Goal: Communication & Community: Answer question/provide support

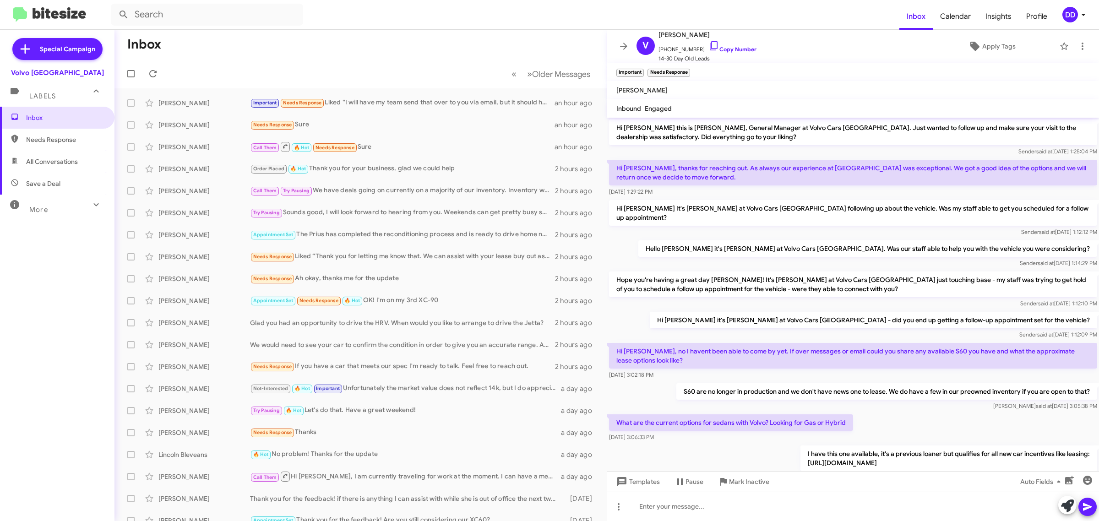
scroll to position [159, 0]
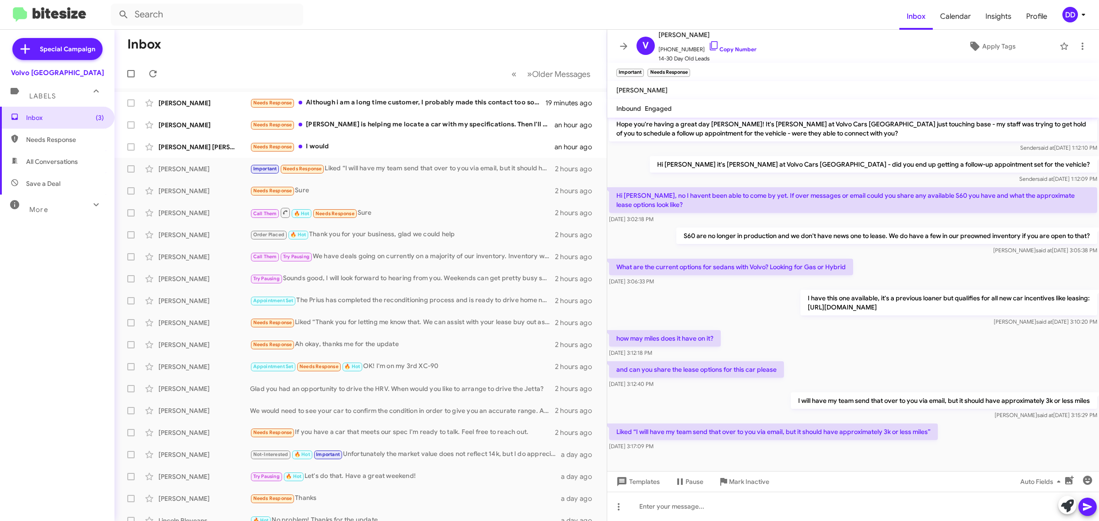
scroll to position [159, 0]
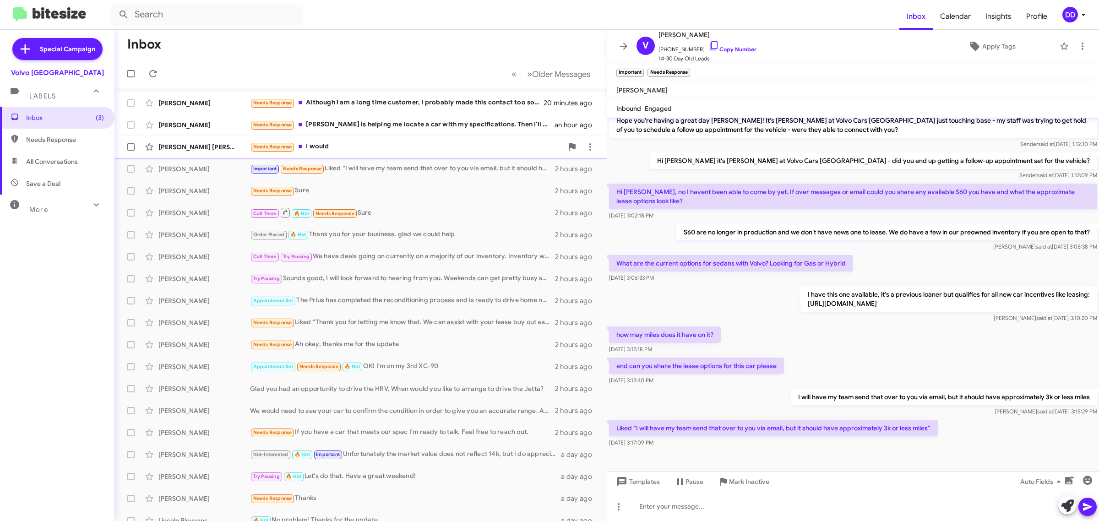
click at [381, 138] on div "Fernando Ramos Zaragoza Needs Response I would an hour ago" at bounding box center [361, 147] width 478 height 18
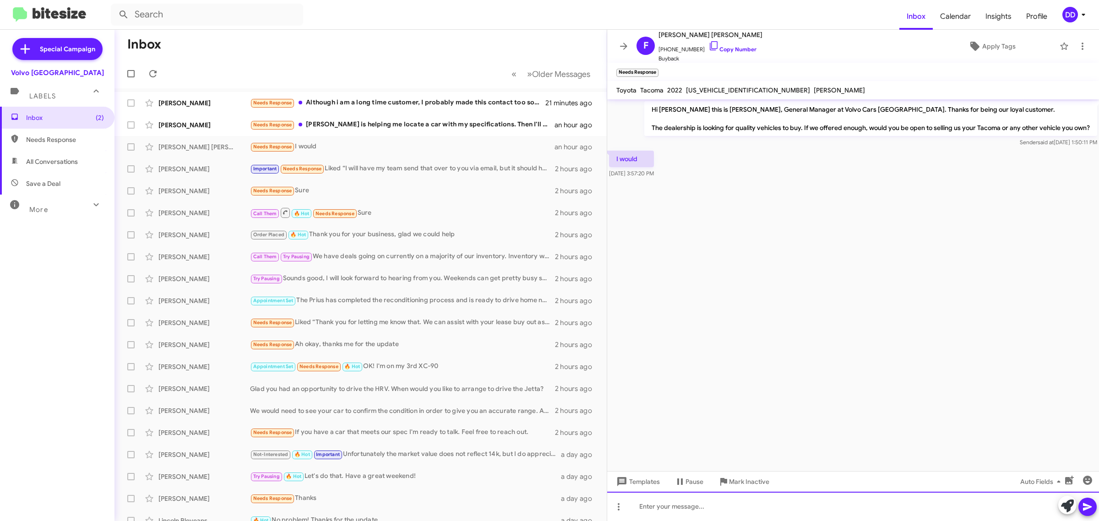
click at [786, 513] on div at bounding box center [853, 506] width 492 height 29
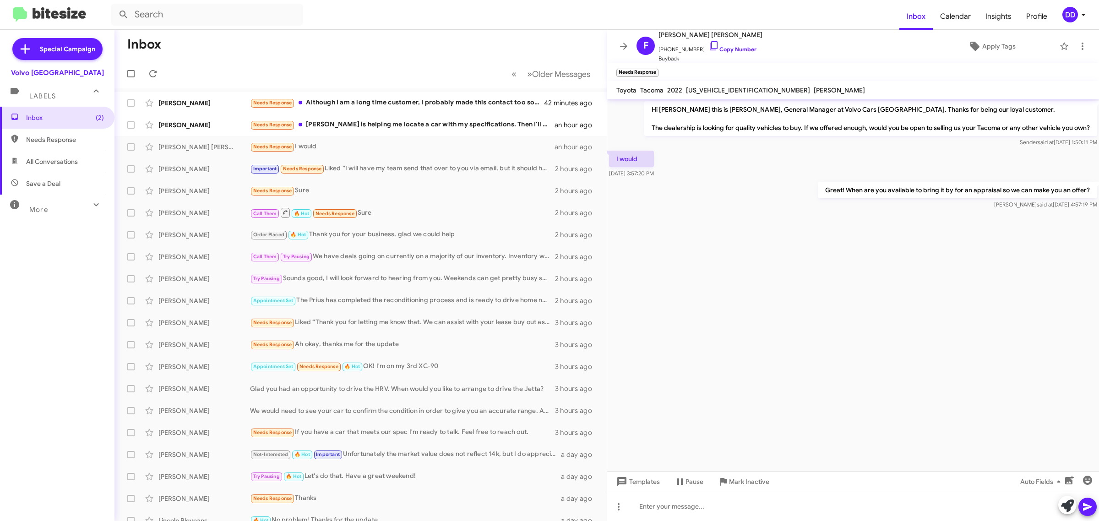
click at [391, 46] on mat-toolbar-row "Inbox" at bounding box center [360, 44] width 492 height 29
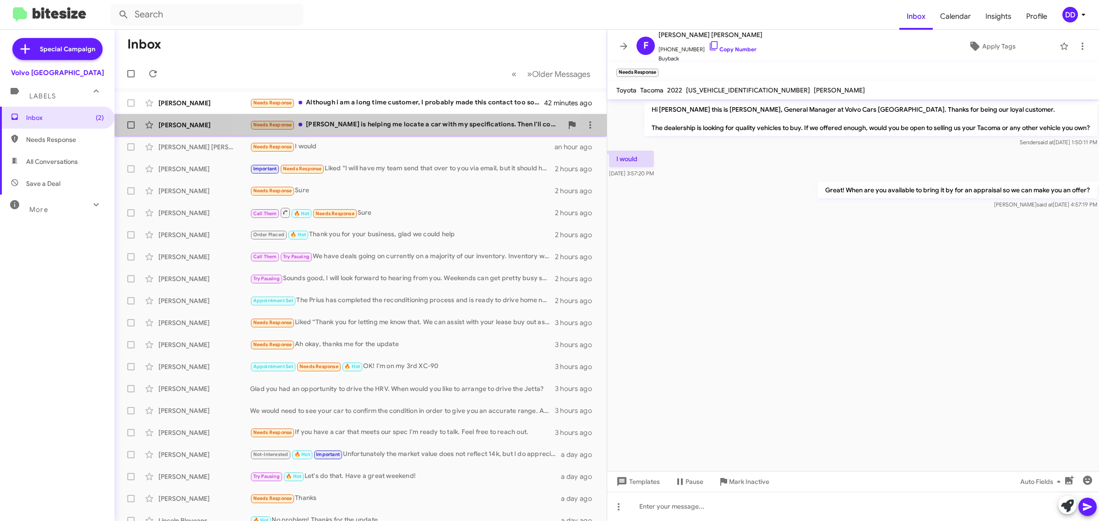
click at [396, 128] on div "Needs Response Lorenzo is helping me locate a car with my specifications. Then …" at bounding box center [406, 125] width 313 height 11
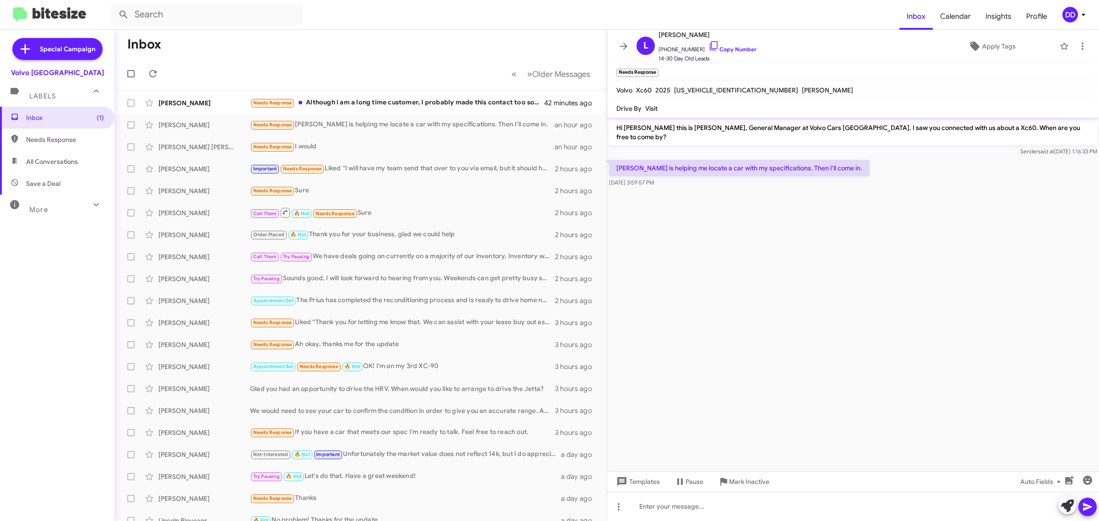
click at [837, 241] on cdk-virtual-scroll-viewport "Hi Linda this is David Dupart, General Manager at Volvo Cars Palo Alto. I saw y…" at bounding box center [853, 294] width 492 height 353
click at [770, 512] on div at bounding box center [853, 506] width 492 height 29
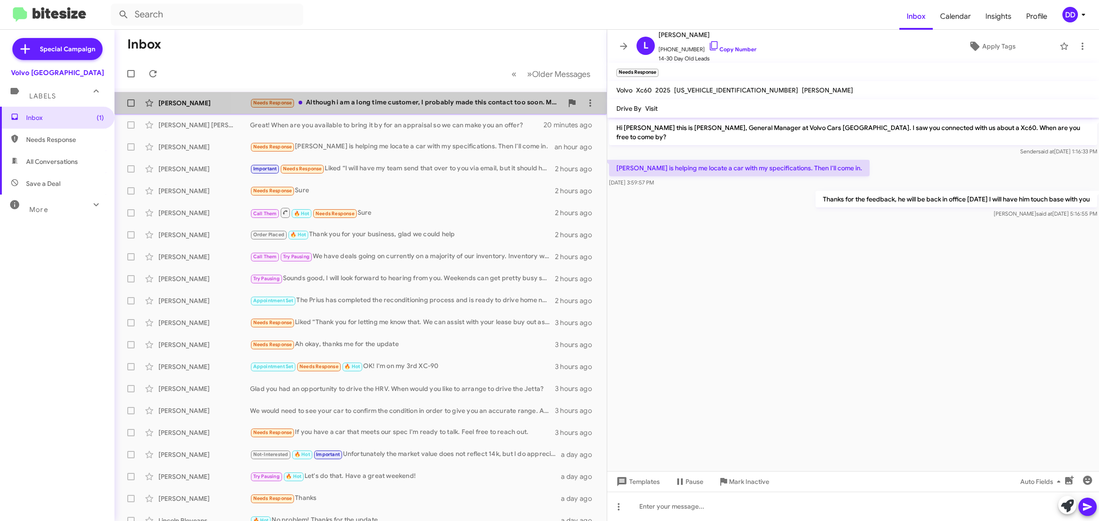
click at [379, 100] on div "Needs Response Although i am a long time customer, I probably made this contact…" at bounding box center [406, 103] width 313 height 11
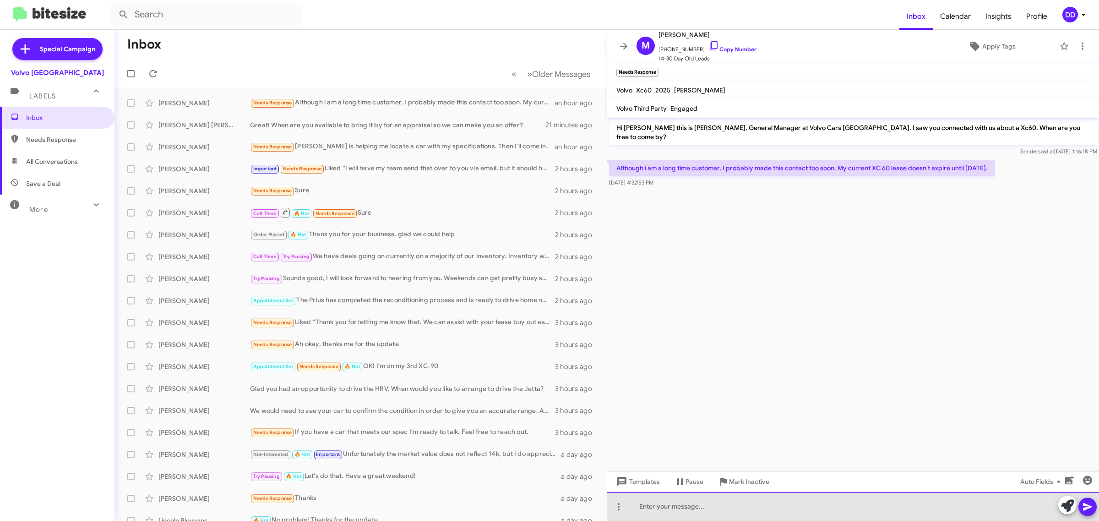
click at [793, 509] on div at bounding box center [853, 506] width 492 height 29
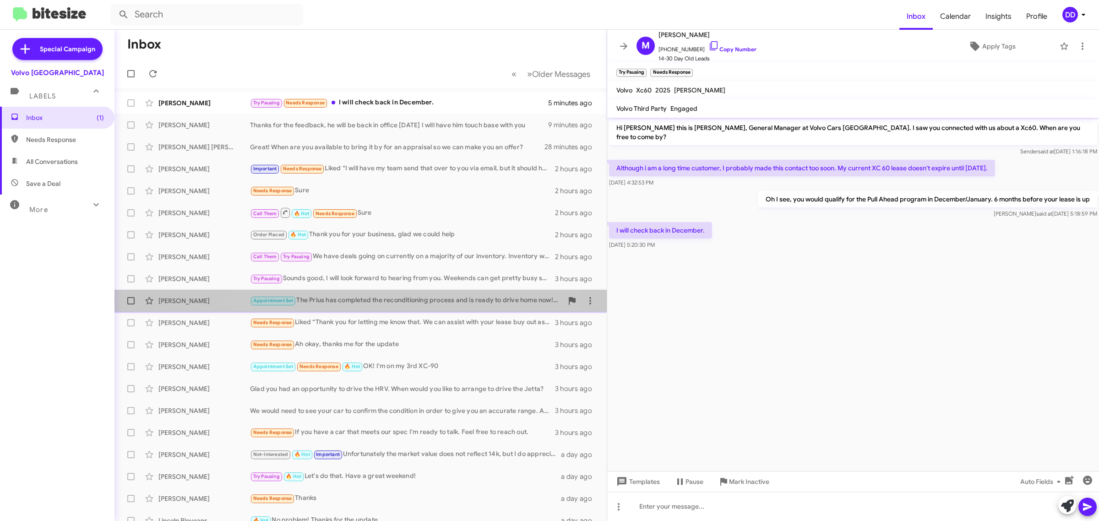
click at [386, 296] on div "Appointment Set The Prius has completed the reconditioning process and is ready…" at bounding box center [406, 300] width 313 height 11
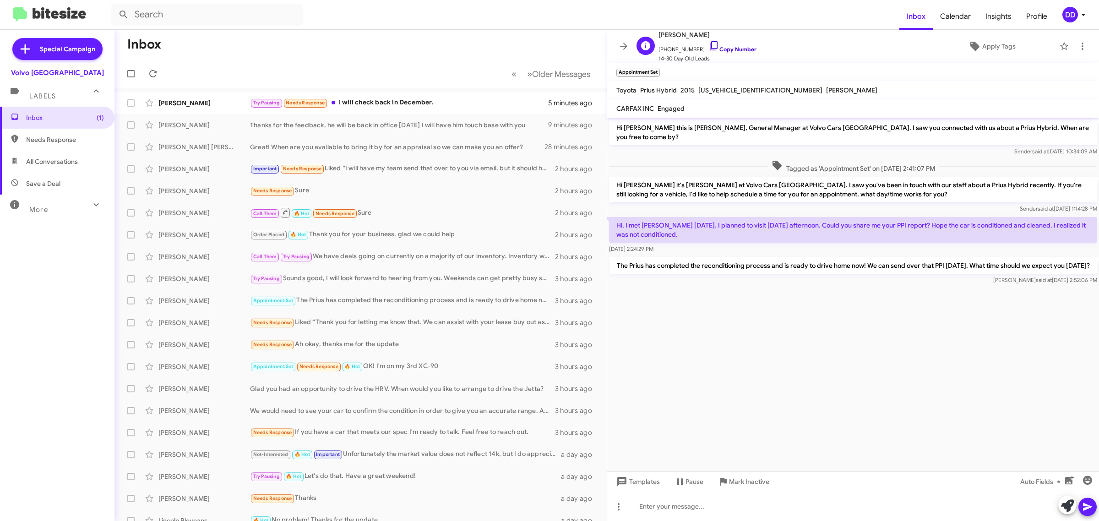
click at [729, 51] on link "Copy Number" at bounding box center [732, 49] width 48 height 7
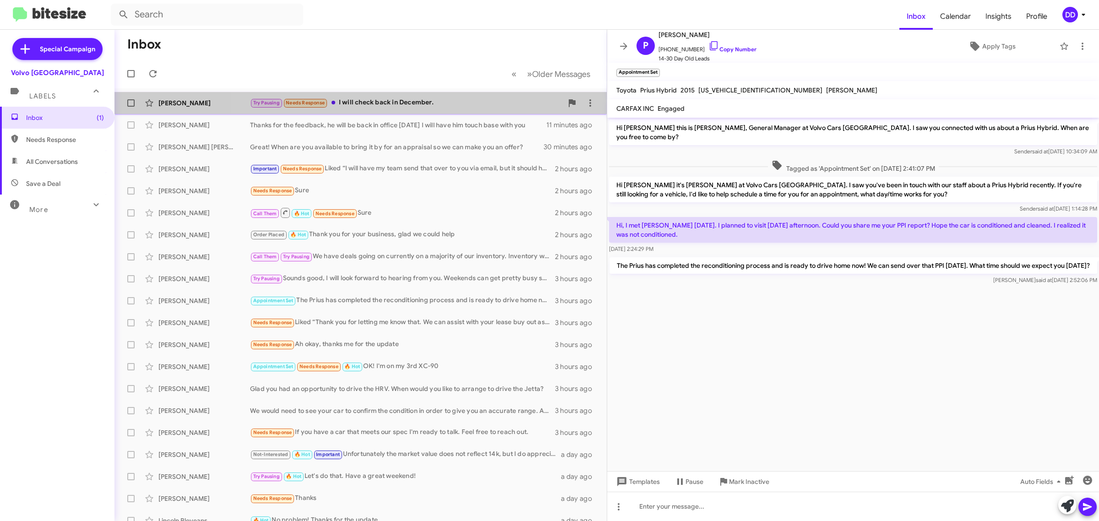
click at [426, 100] on div "Try Pausing Needs Response I will check back in December." at bounding box center [406, 103] width 313 height 11
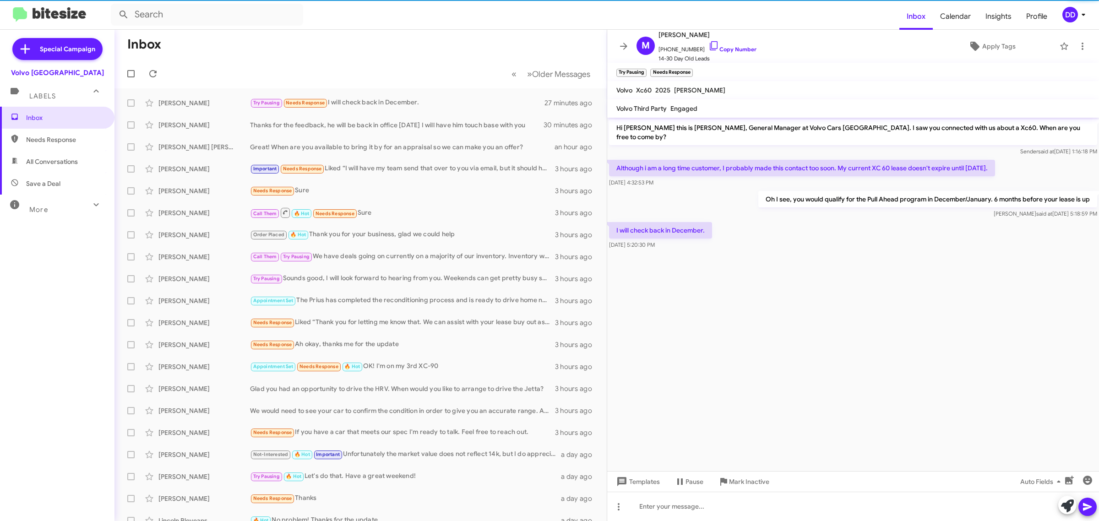
click at [490, 36] on mat-toolbar-row "Inbox" at bounding box center [360, 44] width 492 height 29
